Goal: Task Accomplishment & Management: Manage account settings

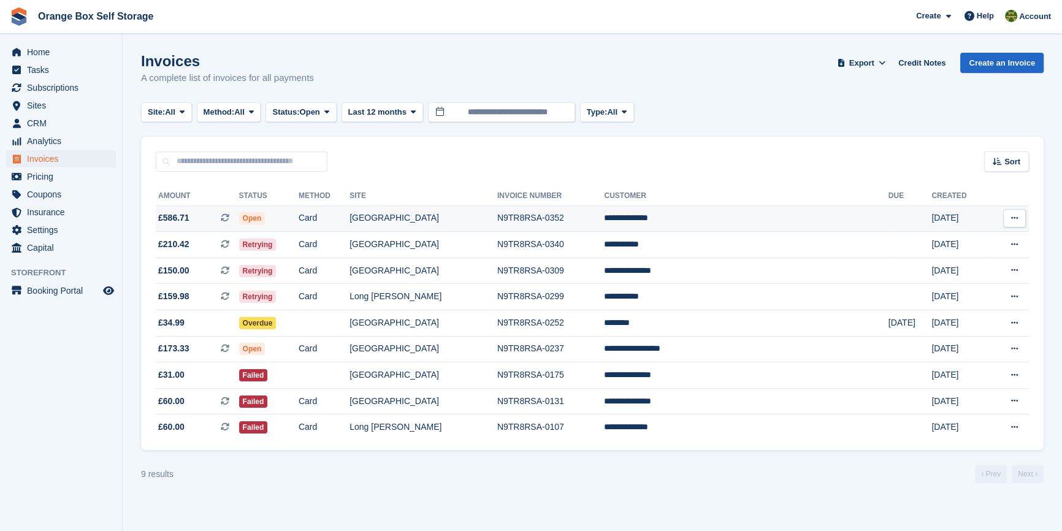
click at [662, 208] on td "**********" at bounding box center [746, 218] width 284 height 26
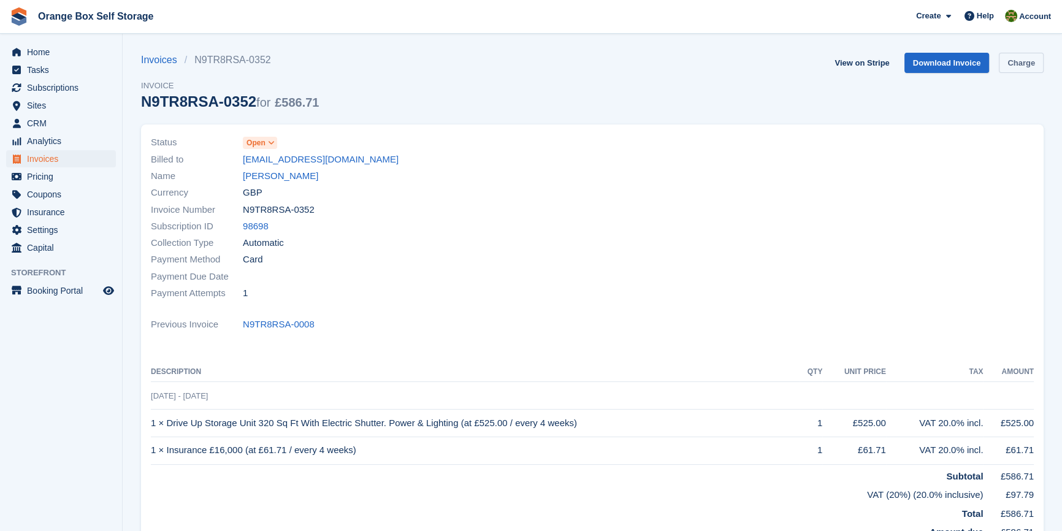
click at [1015, 66] on link "Charge" at bounding box center [1021, 63] width 45 height 20
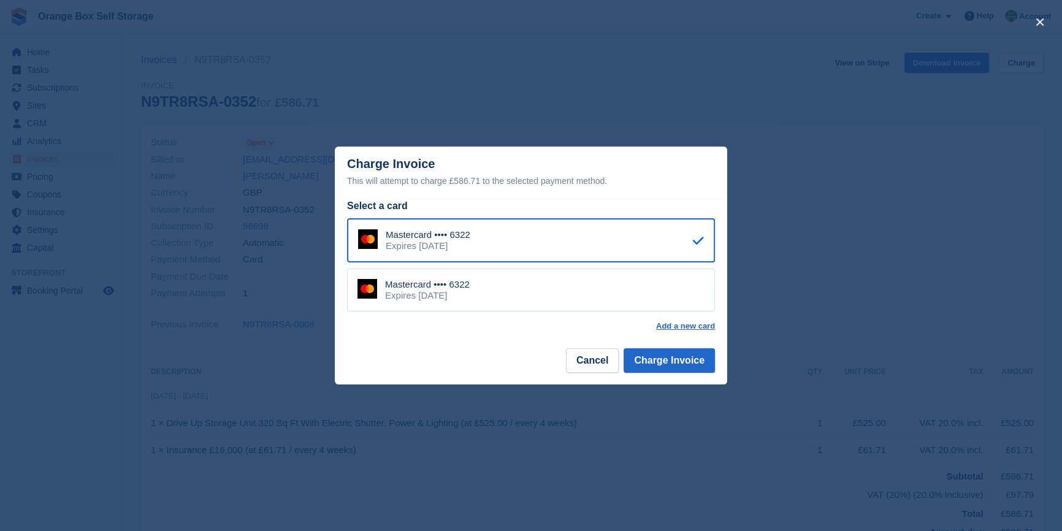
click at [951, 183] on div "close" at bounding box center [531, 265] width 1062 height 531
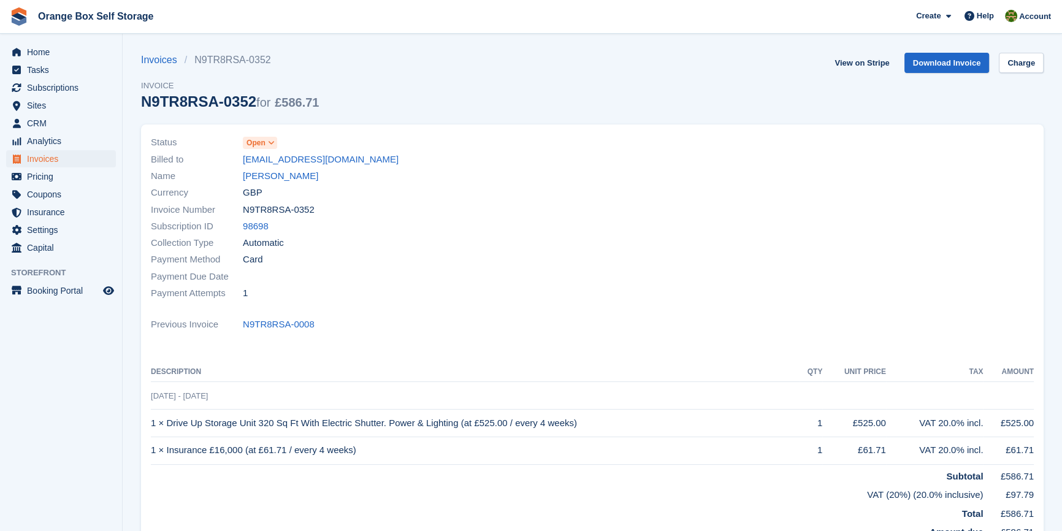
click at [635, 207] on div at bounding box center [816, 218] width 449 height 182
click at [264, 172] on link "Mateusz Strunk" at bounding box center [280, 176] width 75 height 14
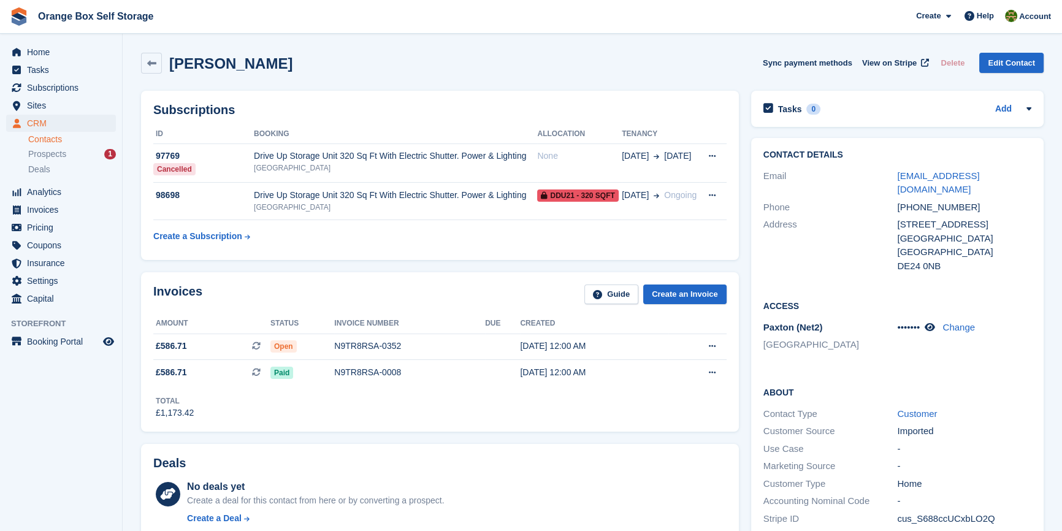
click at [437, 246] on table "ID Booking Allocation Tenancy 97769 Cancelled Drive Up Storage Unit 320 Sq Ft W…" at bounding box center [439, 185] width 573 height 123
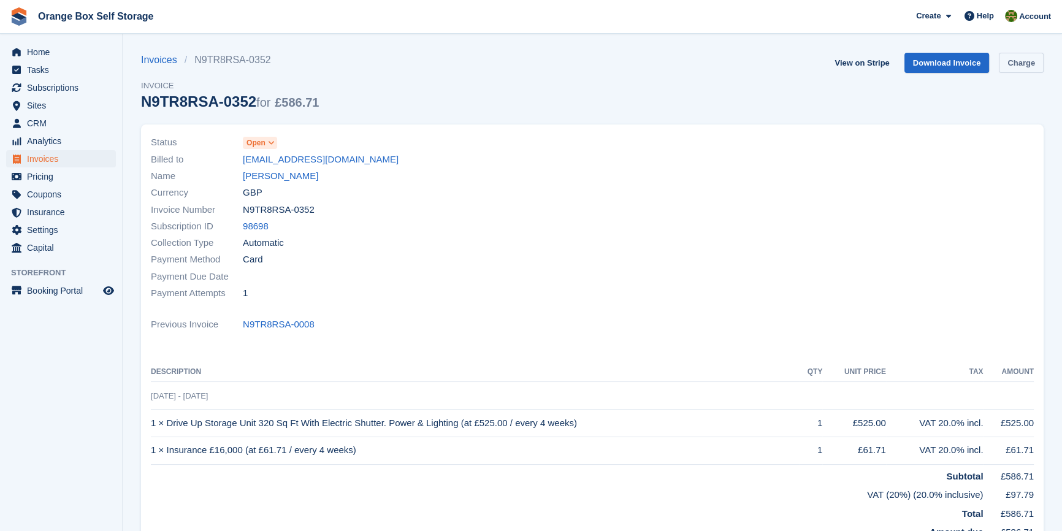
click at [1033, 69] on link "Charge" at bounding box center [1021, 63] width 45 height 20
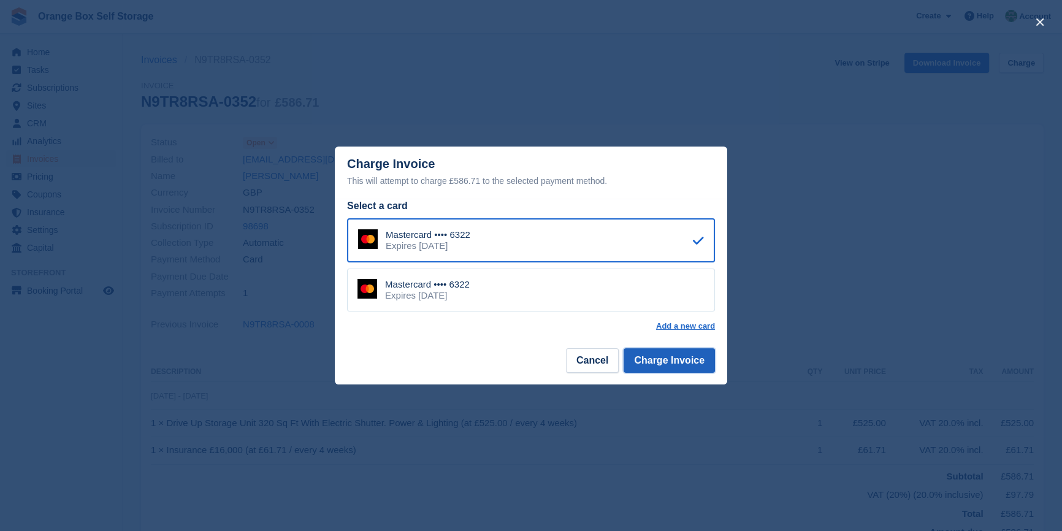
click at [692, 362] on button "Charge Invoice" at bounding box center [669, 360] width 91 height 25
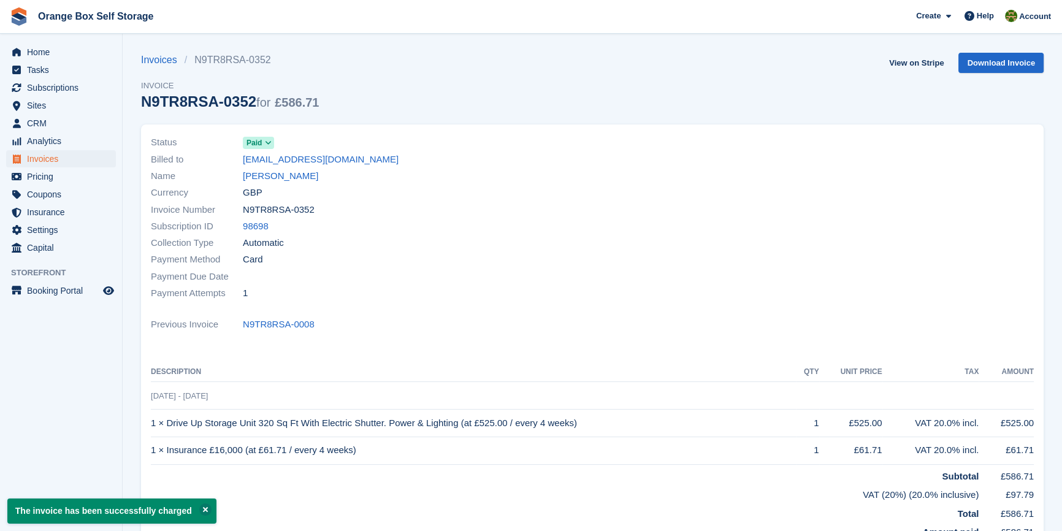
click at [632, 331] on div "Previous Invoice N9TR8RSA-0008" at bounding box center [592, 324] width 883 height 17
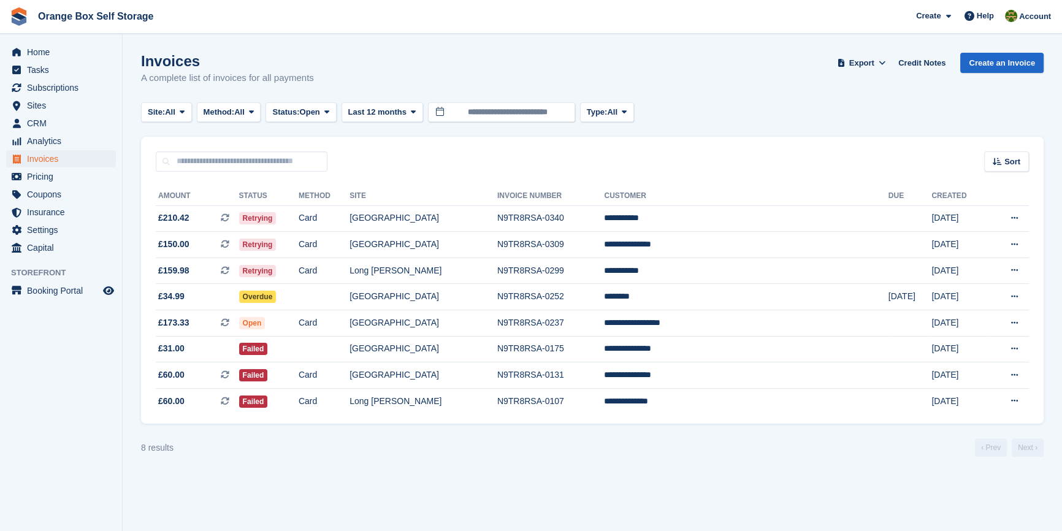
click at [668, 472] on section "Invoices A complete list of invoices for all payments Export Export Invoices Ex…" at bounding box center [592, 265] width 939 height 531
